Goal: Navigation & Orientation: Find specific page/section

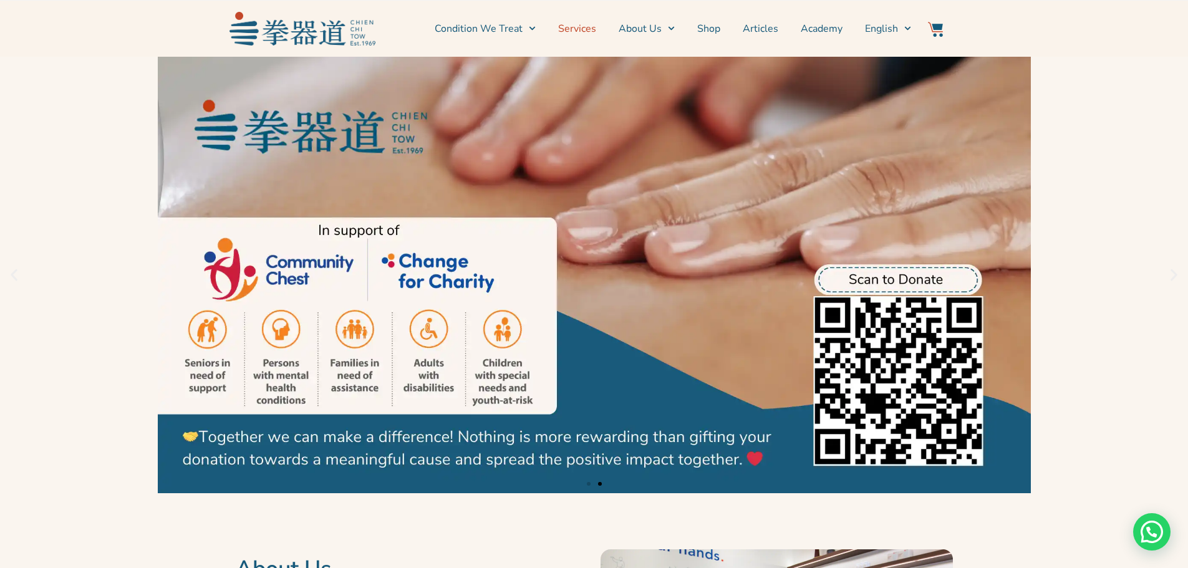
click at [574, 29] on link "Services" at bounding box center [577, 28] width 38 height 31
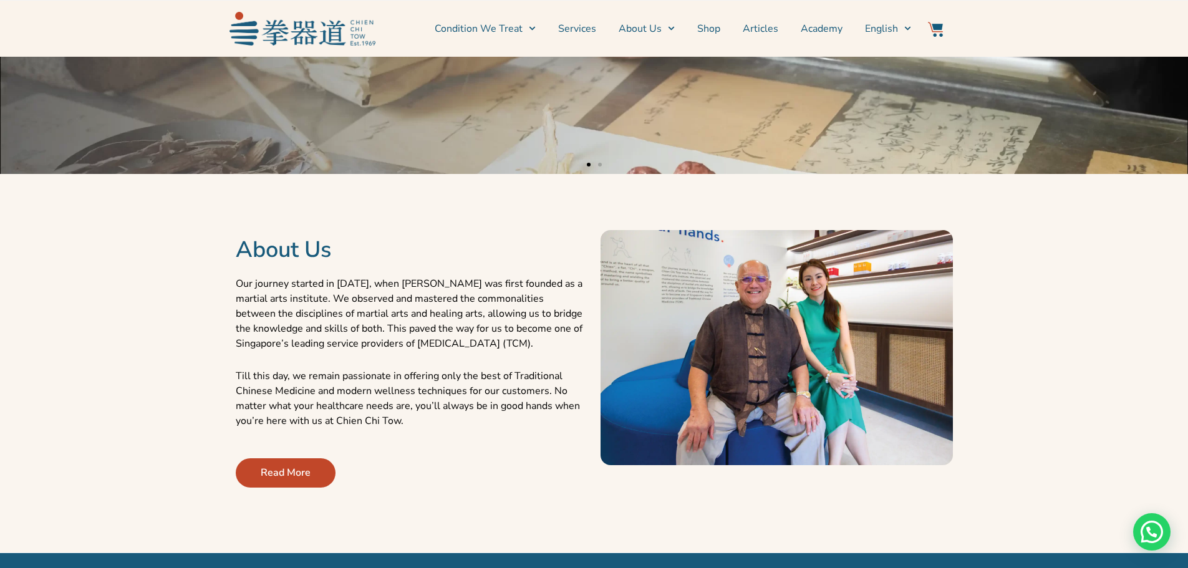
scroll to position [312, 0]
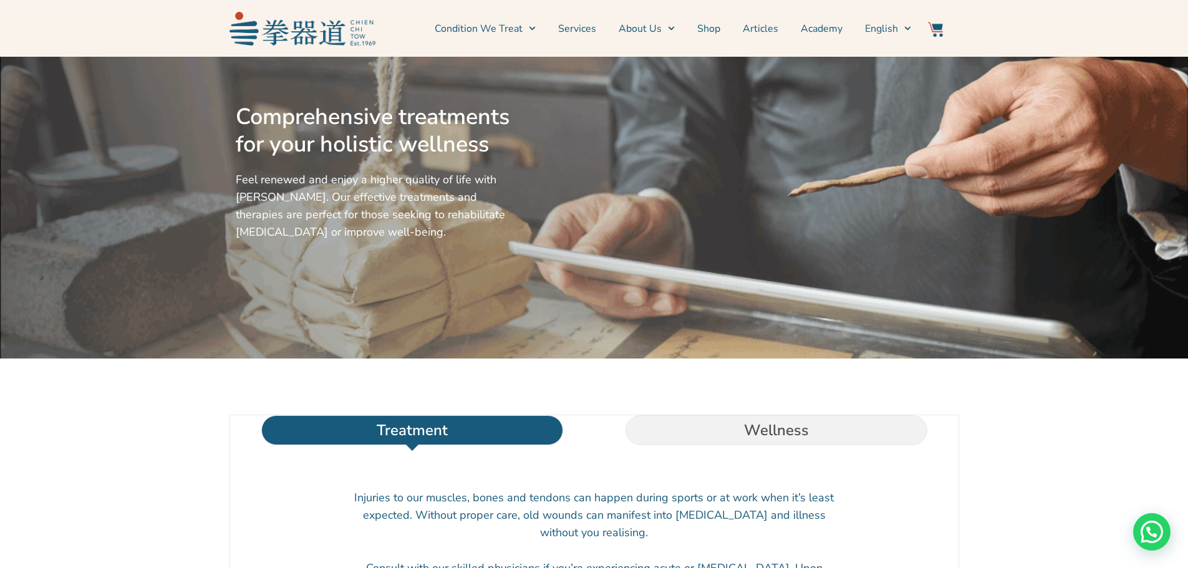
scroll to position [62, 0]
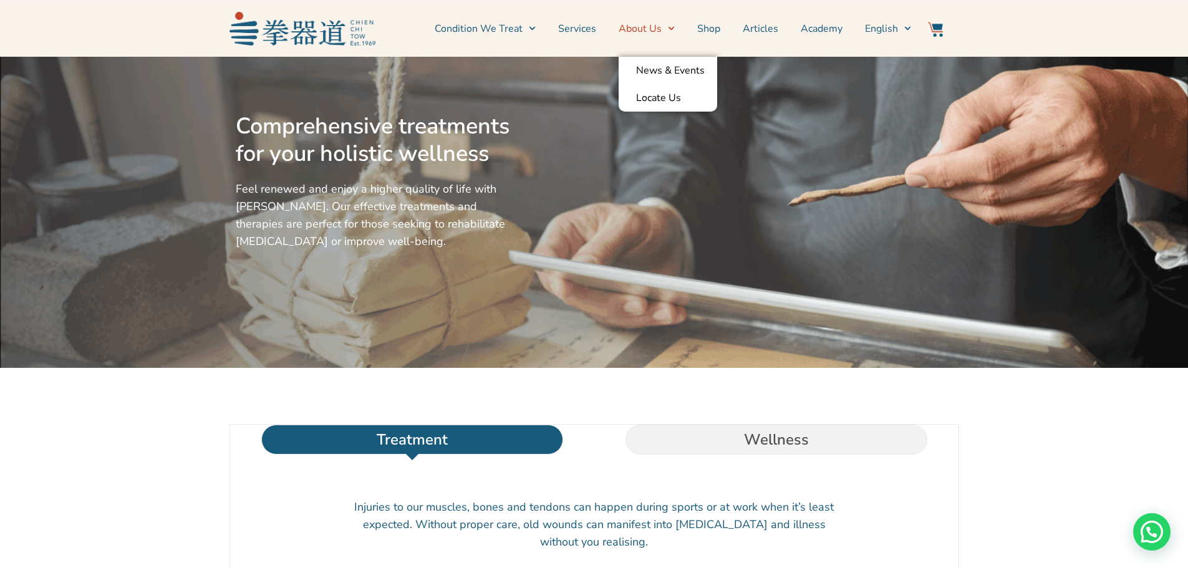
click at [652, 27] on link "About Us" at bounding box center [646, 28] width 56 height 31
click at [661, 96] on link "Locate Us" at bounding box center [667, 97] width 99 height 27
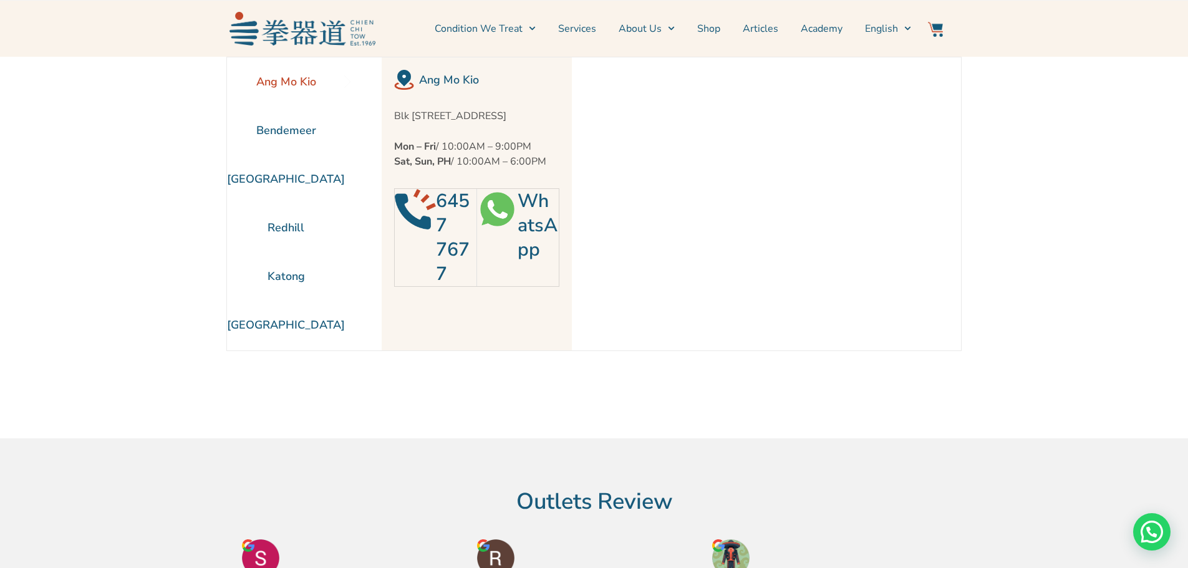
drag, startPoint x: 468, startPoint y: 127, endPoint x: 509, endPoint y: 130, distance: 41.2
click at [509, 123] on p "Blk 452 Ang Mo Kio Avenue 10 #01-1783, Singapore 560452" at bounding box center [476, 115] width 165 height 15
